Goal: Information Seeking & Learning: Learn about a topic

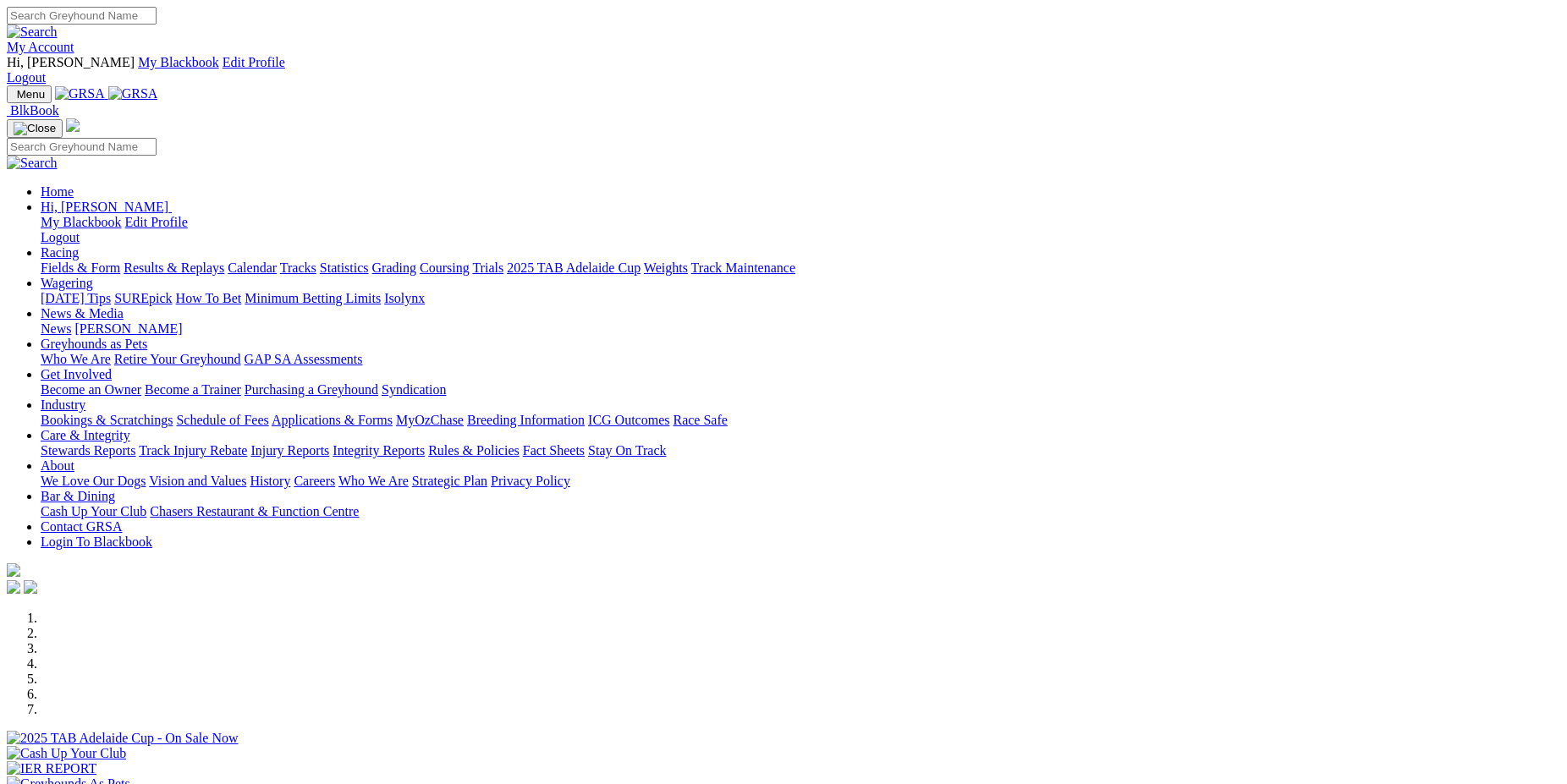
click at [369, 261] on link "Statistics" at bounding box center [345, 268] width 50 height 14
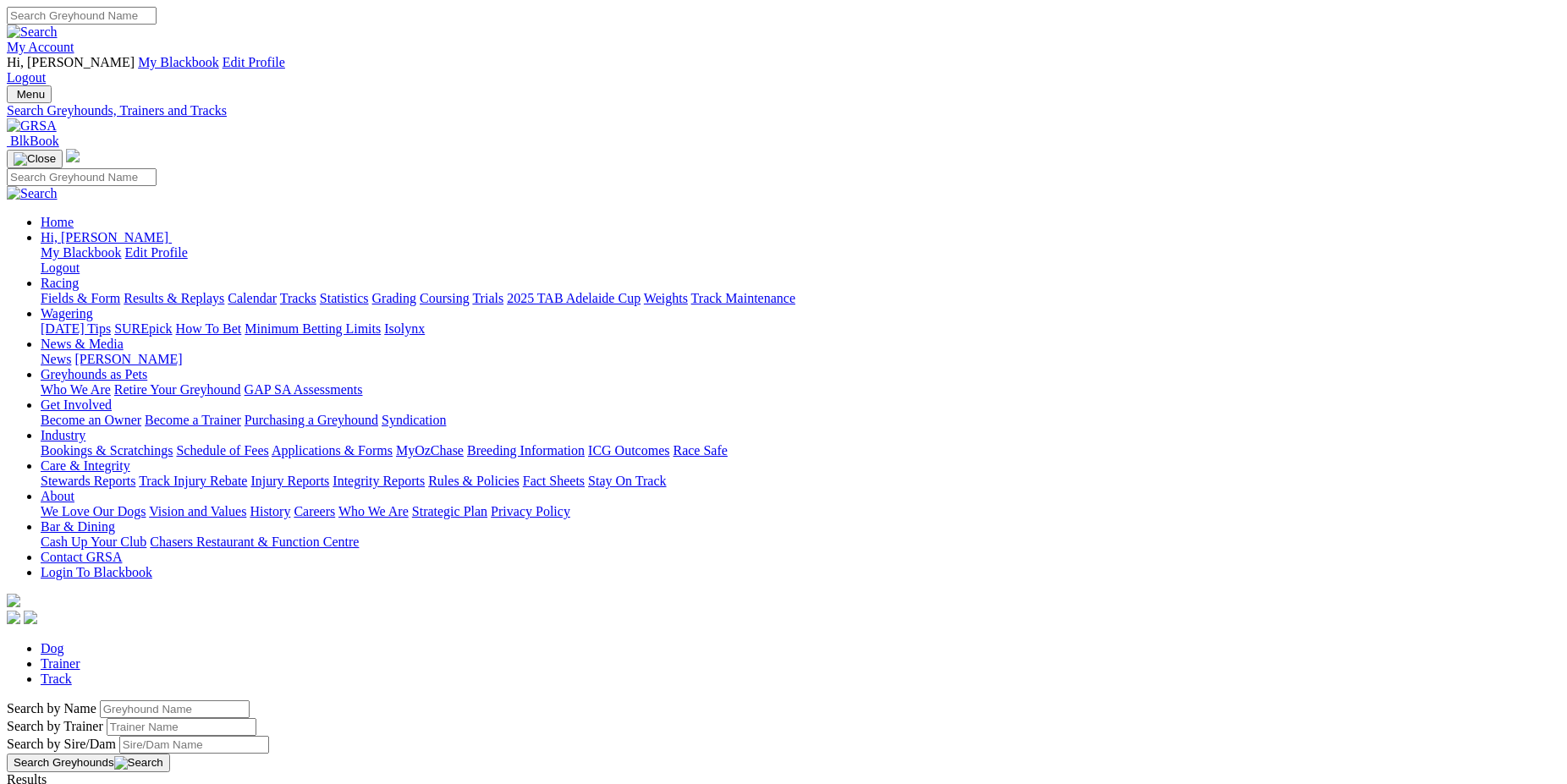
click at [249, 700] on input "Search by Greyhound name" at bounding box center [174, 709] width 149 height 18
type input "sunset spitfire"
click at [88, 783] on link "Sunset Spitfire" at bounding box center [47, 795] width 80 height 14
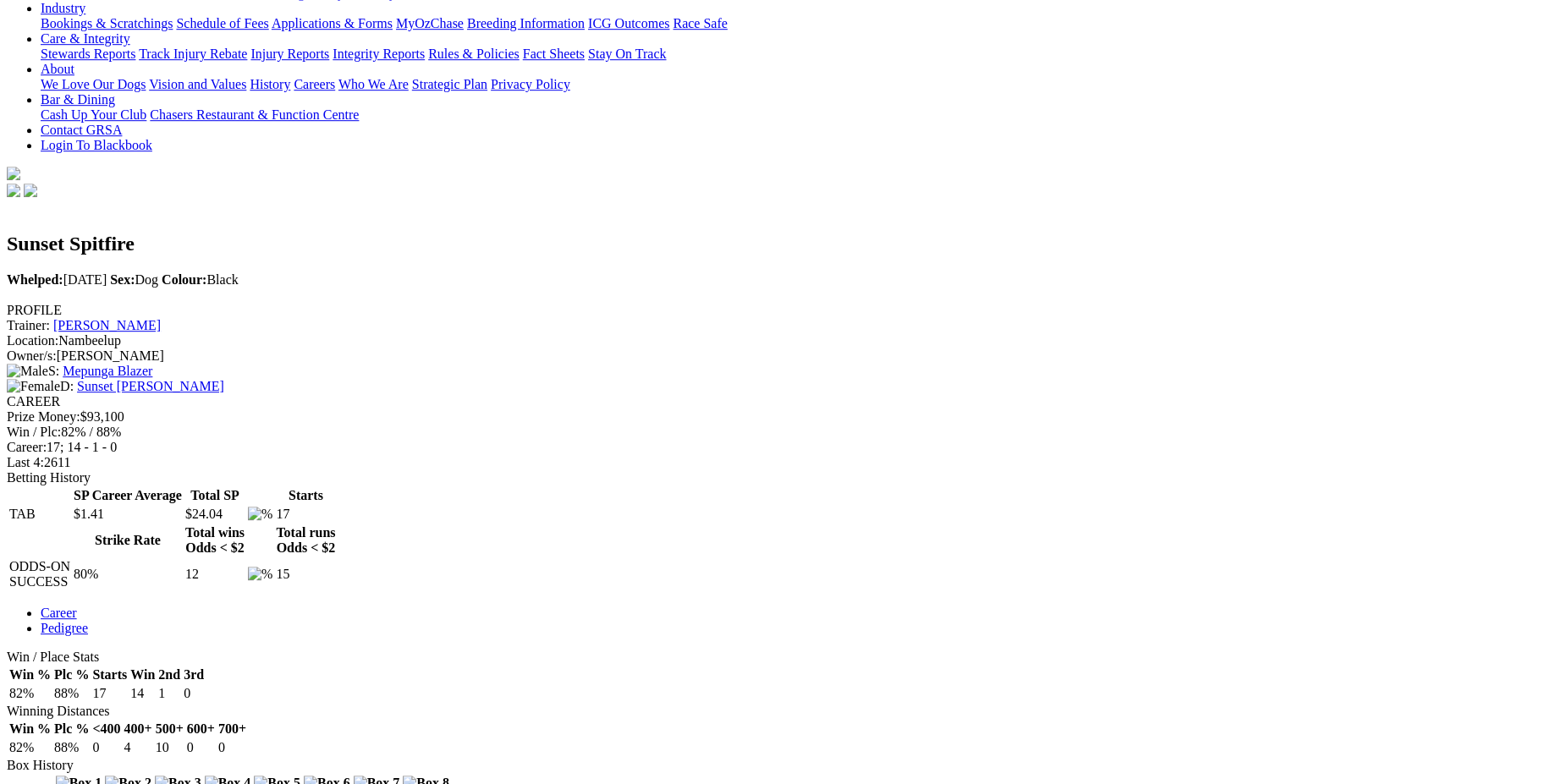
scroll to position [441, 0]
